Goal: Navigation & Orientation: Find specific page/section

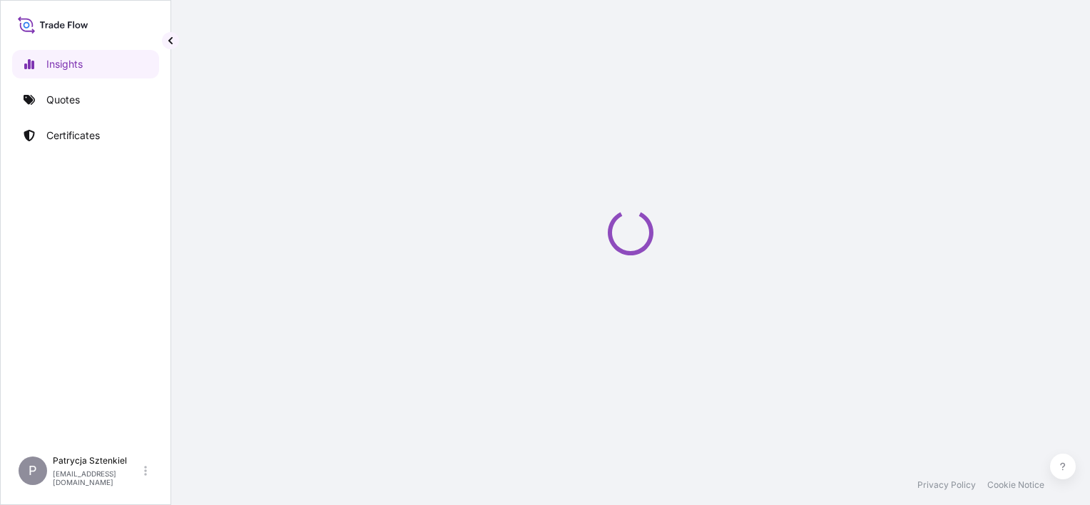
select select "2025"
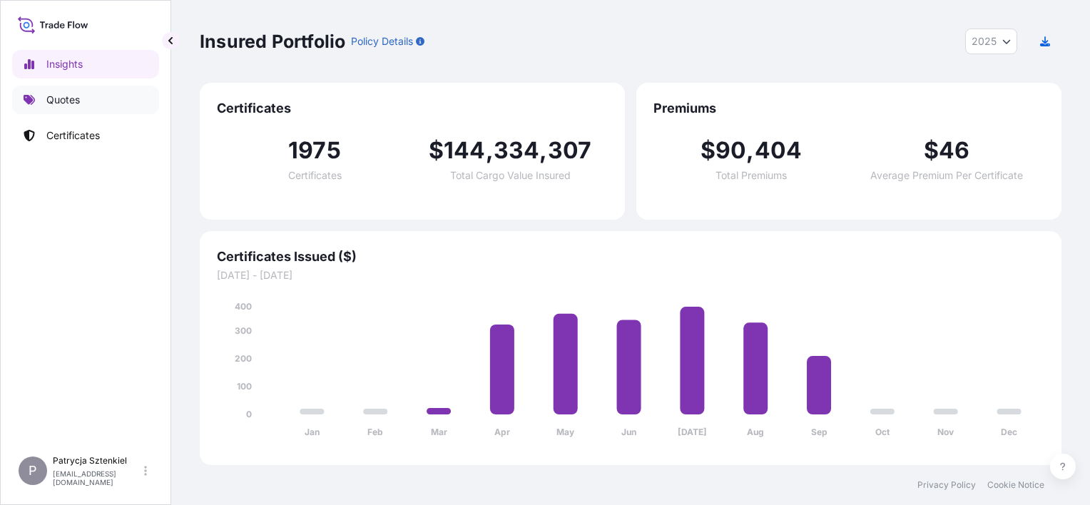
click at [79, 106] on p "Quotes" at bounding box center [63, 100] width 34 height 14
